Goal: Find contact information: Find contact information

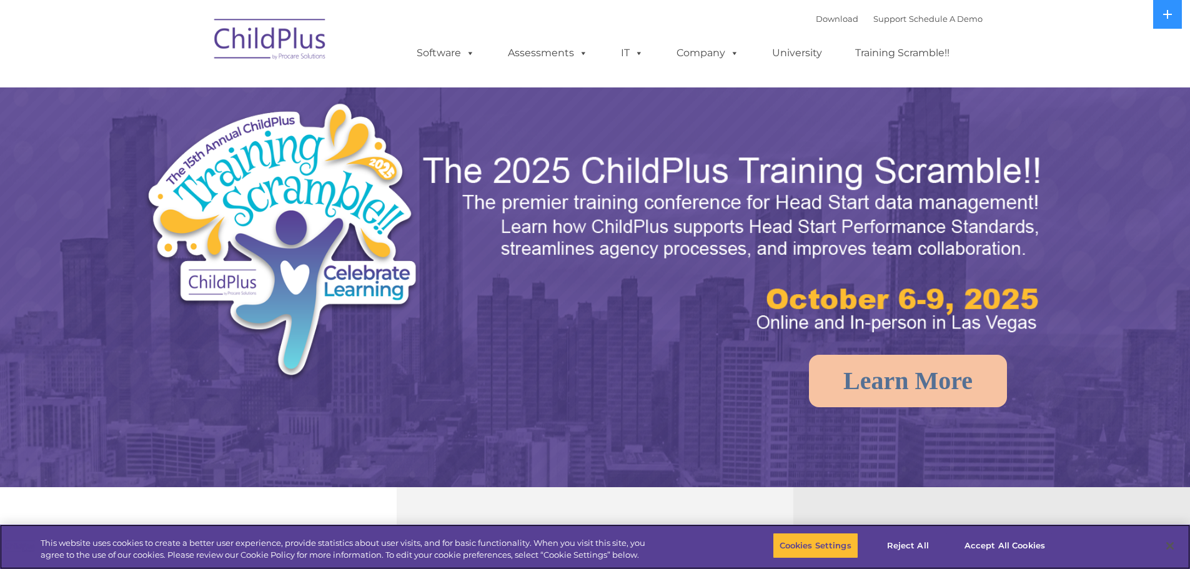
select select "MEDIUM"
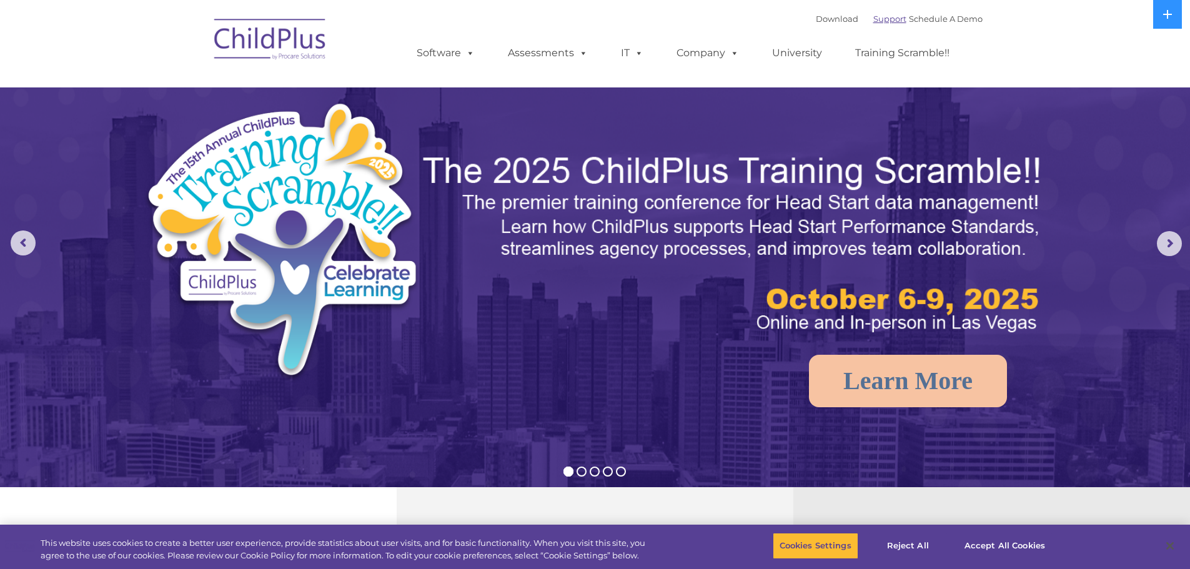
click at [873, 20] on link "Support" at bounding box center [889, 19] width 33 height 10
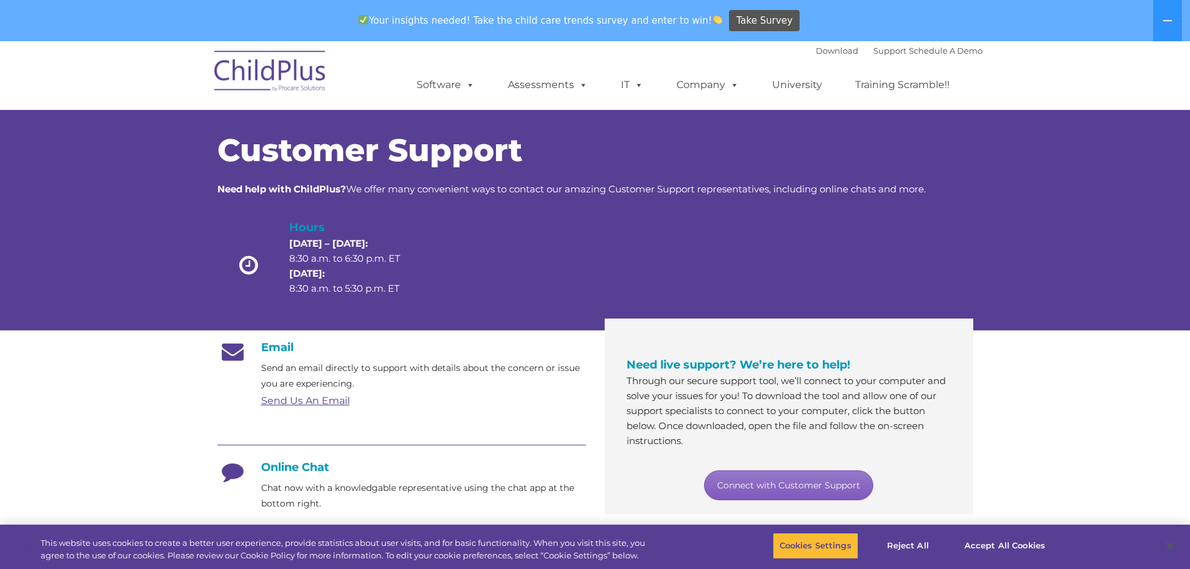
click at [789, 487] on link "Connect with Customer Support" at bounding box center [788, 485] width 169 height 30
